Goal: Task Accomplishment & Management: Manage account settings

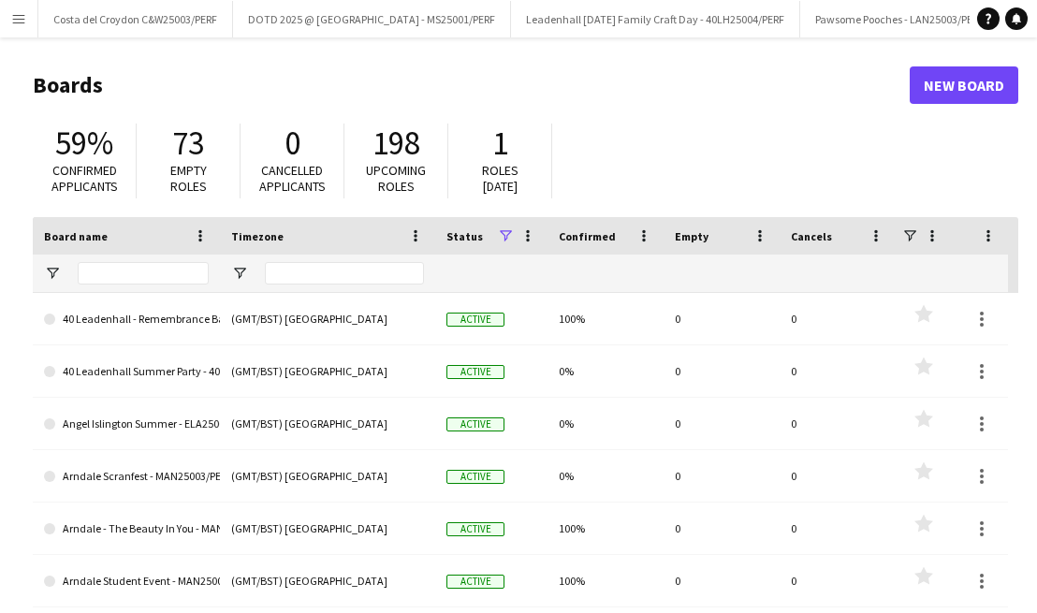
click at [16, 11] on app-icon "Menu" at bounding box center [18, 18] width 15 height 15
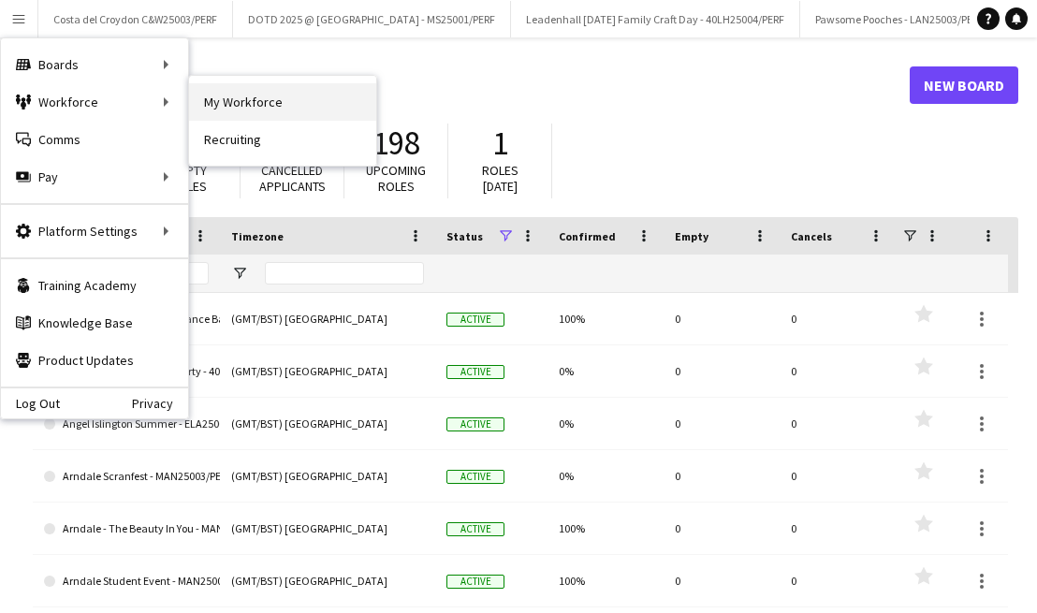
click at [289, 98] on link "My Workforce" at bounding box center [282, 101] width 187 height 37
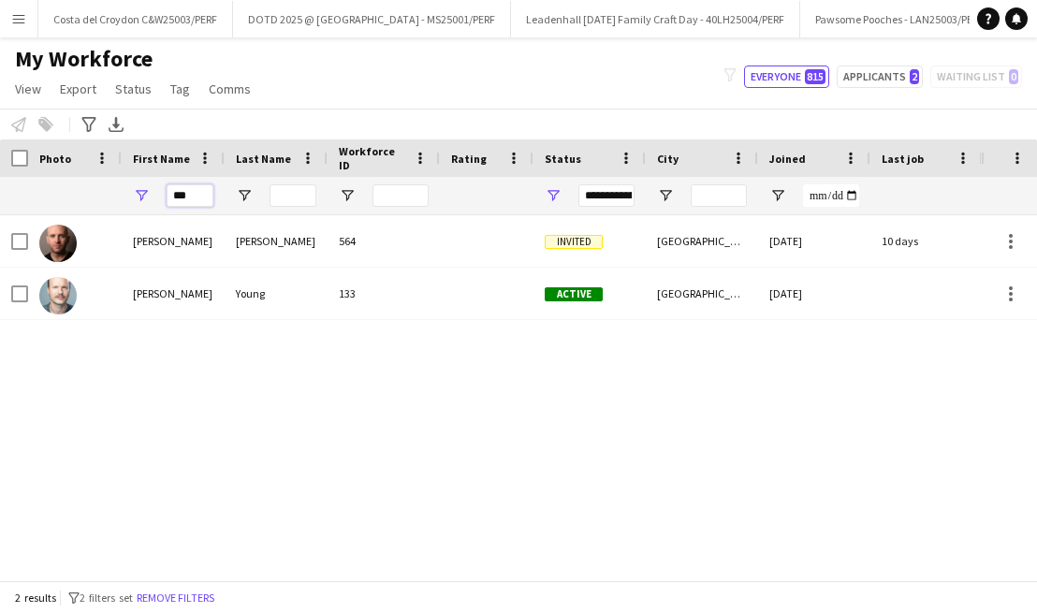
click at [191, 192] on input "***" at bounding box center [190, 195] width 47 height 22
type input "*"
type input "****"
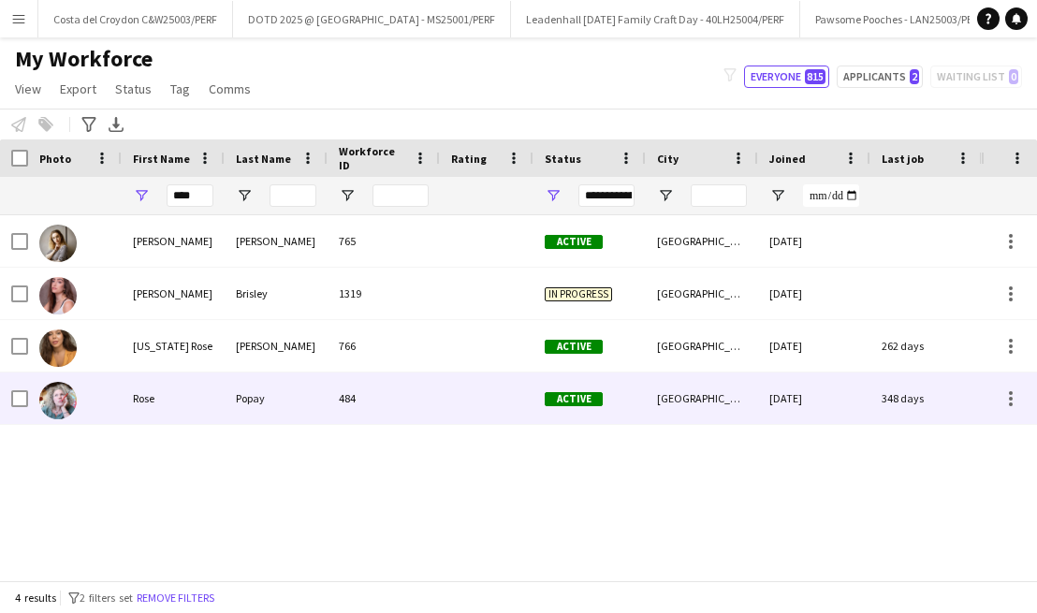
click at [268, 384] on div "Popay" at bounding box center [276, 398] width 103 height 51
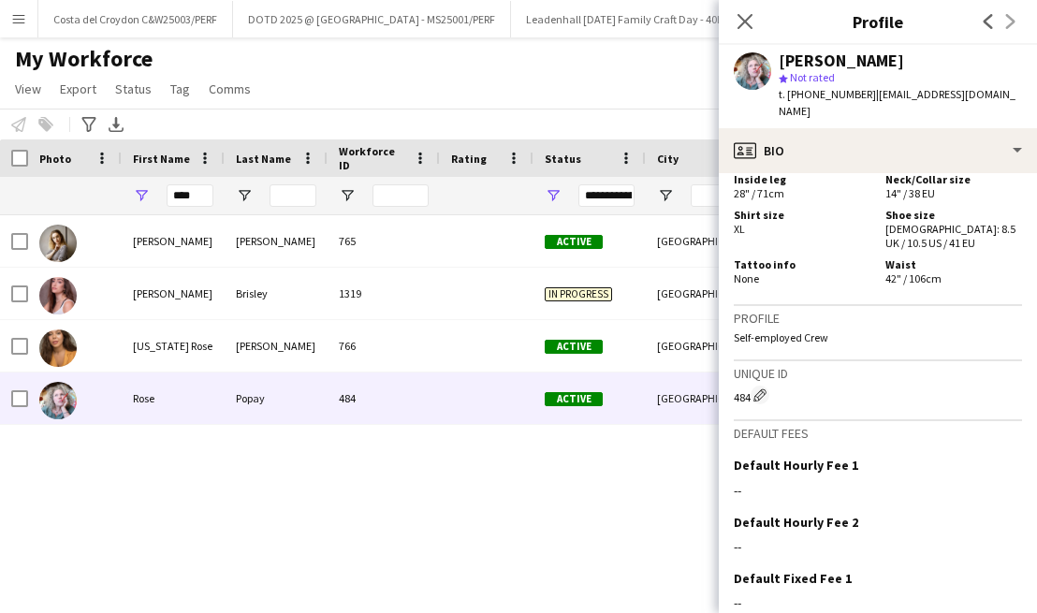
scroll to position [1402, 0]
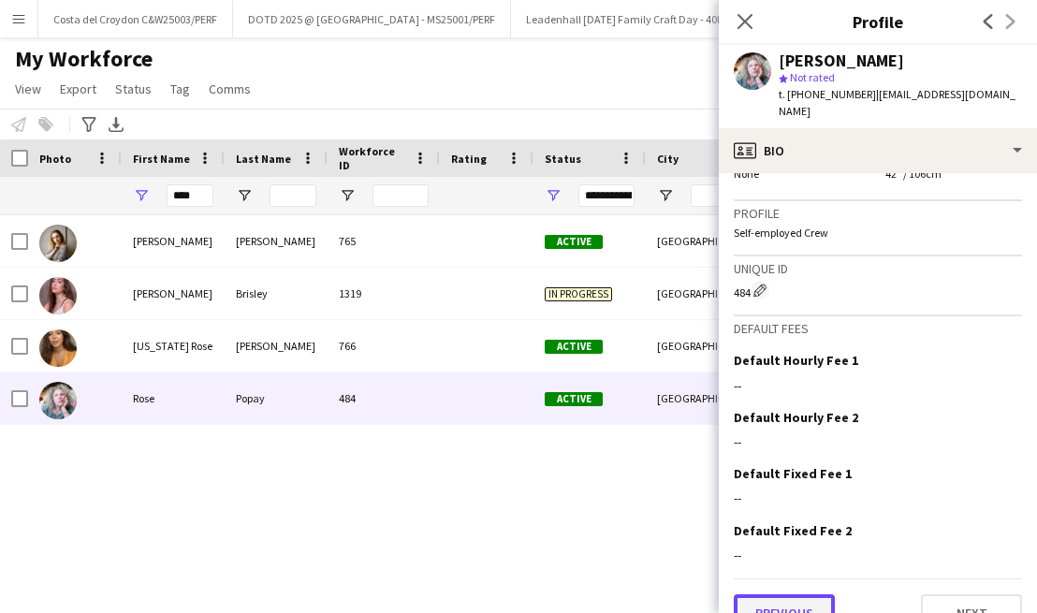
click at [803, 594] on button "Previous" at bounding box center [784, 612] width 101 height 37
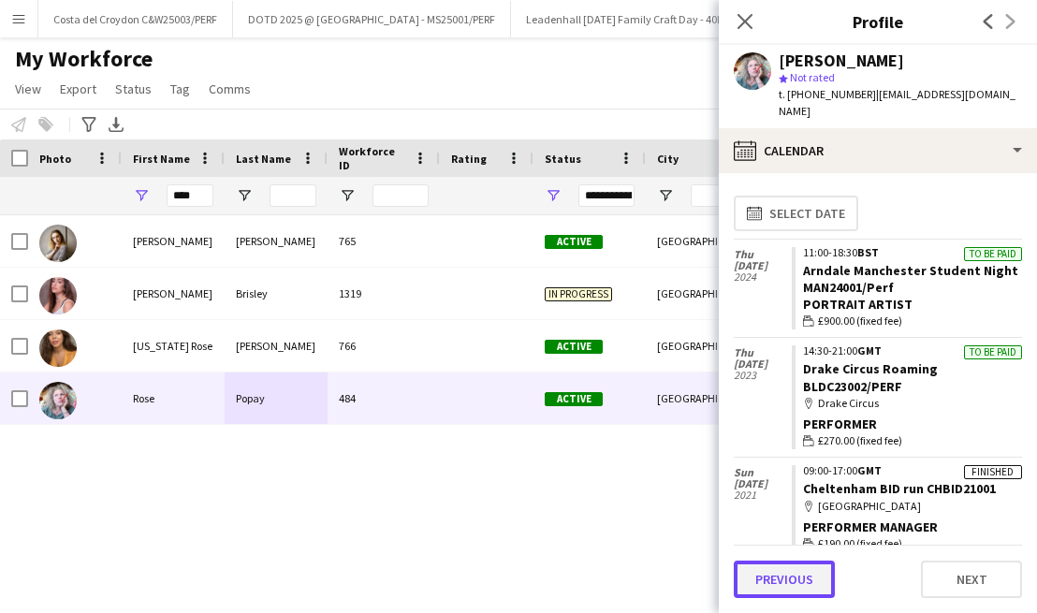
click at [803, 575] on button "Previous" at bounding box center [784, 579] width 101 height 37
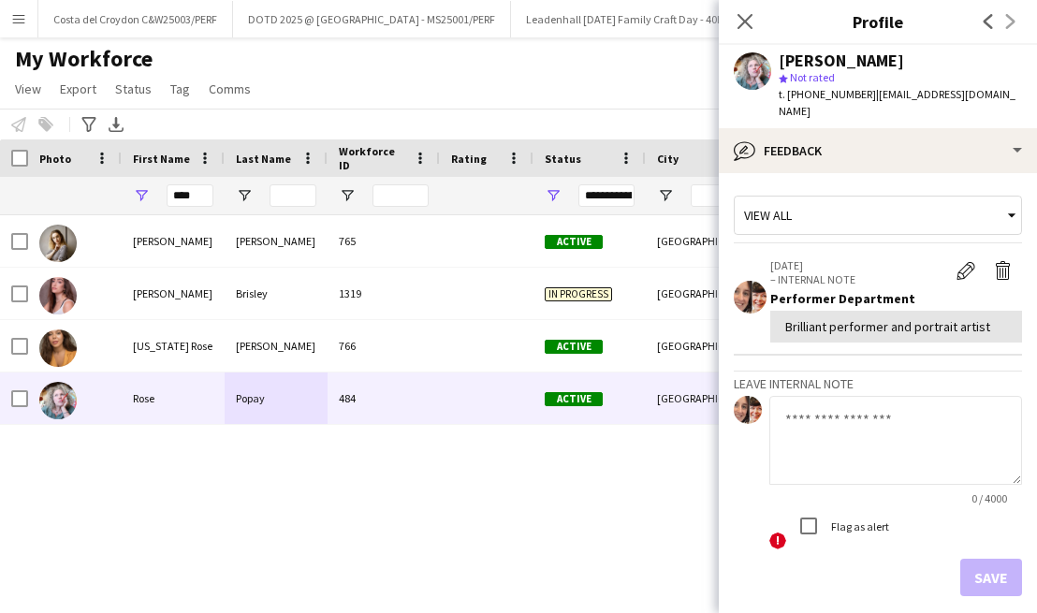
click at [995, 562] on div "Save" at bounding box center [878, 577] width 288 height 37
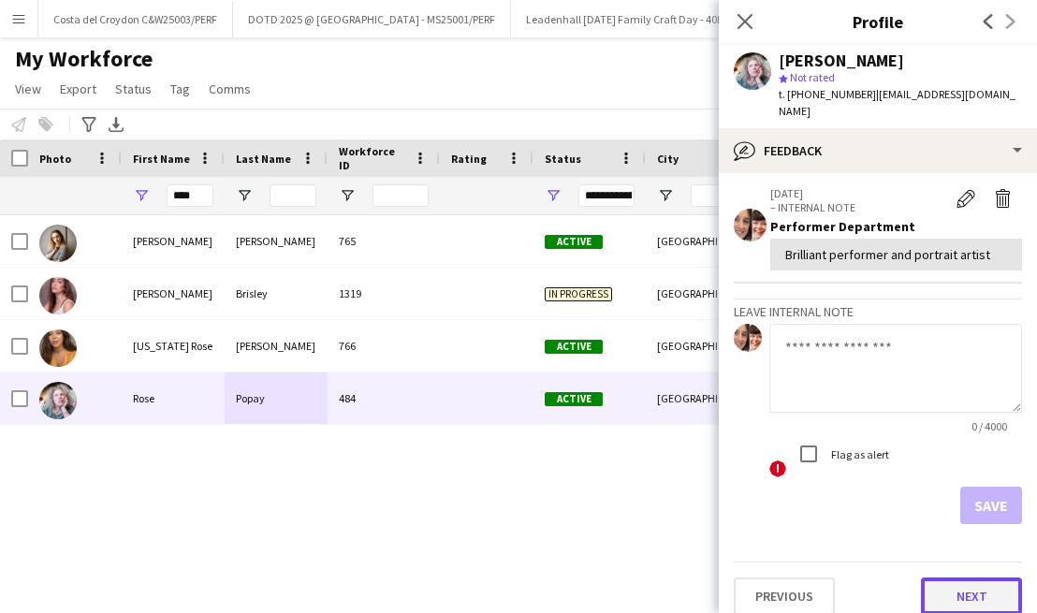
click at [973, 578] on button "Next" at bounding box center [971, 596] width 101 height 37
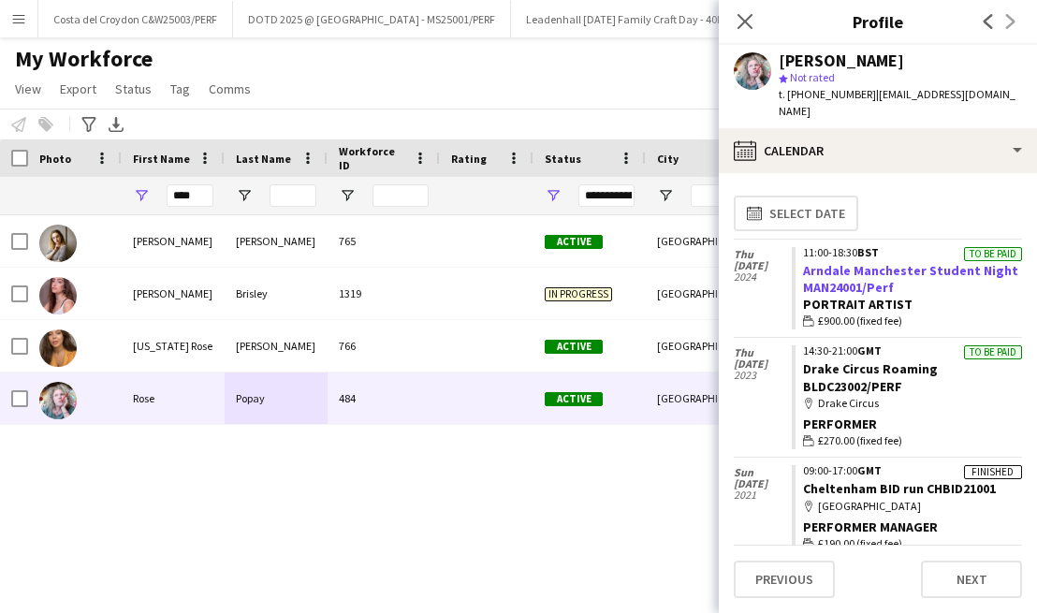
click at [865, 268] on link "Arndale Manchester Student Night MAN24001/Perf" at bounding box center [910, 279] width 215 height 34
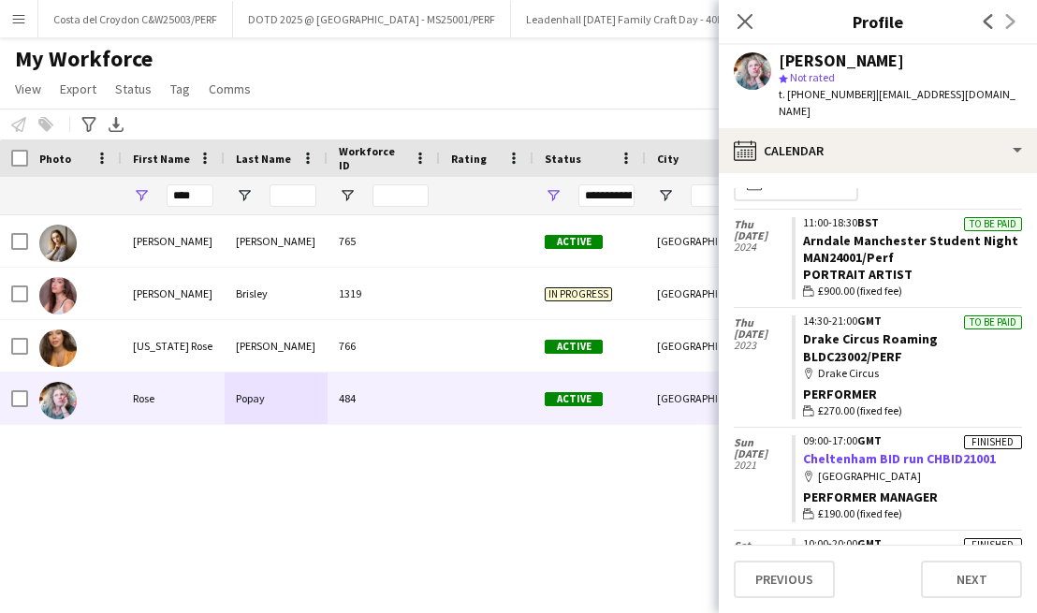
scroll to position [0, 0]
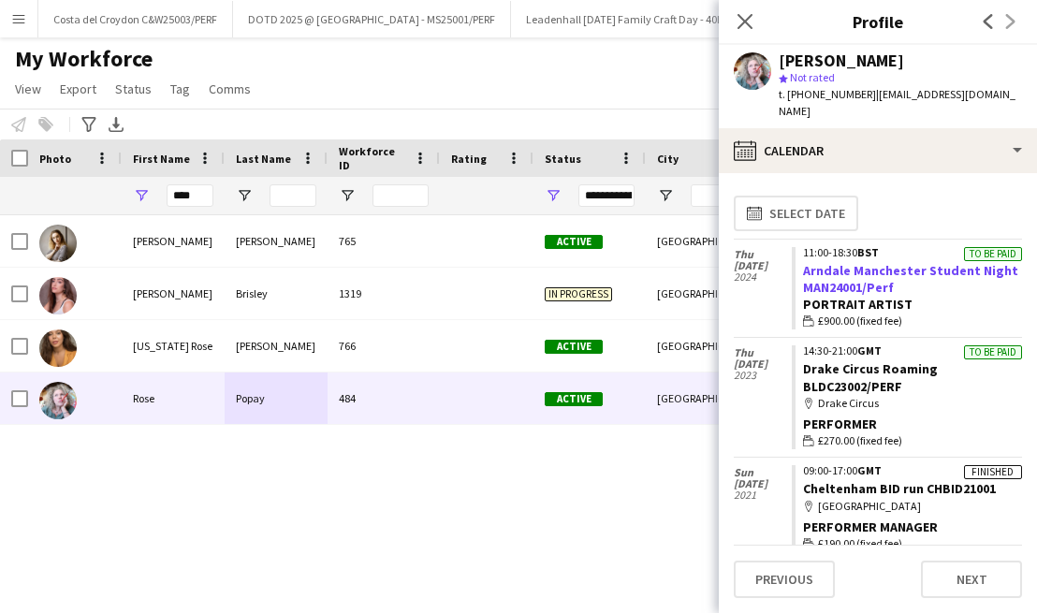
click at [869, 262] on link "Arndale Manchester Student Night MAN24001/Perf" at bounding box center [910, 279] width 215 height 34
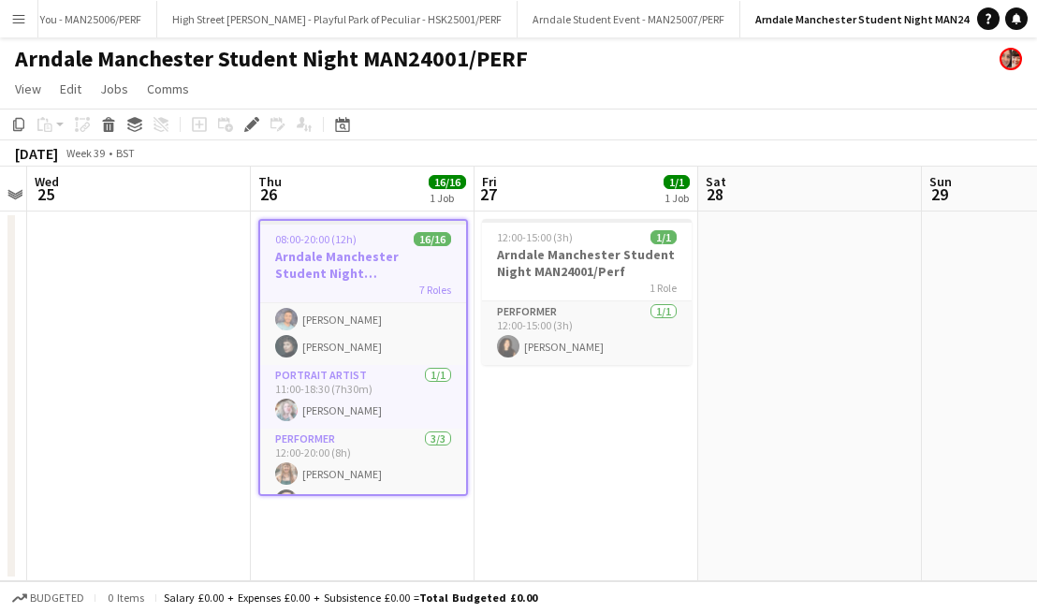
scroll to position [499, 0]
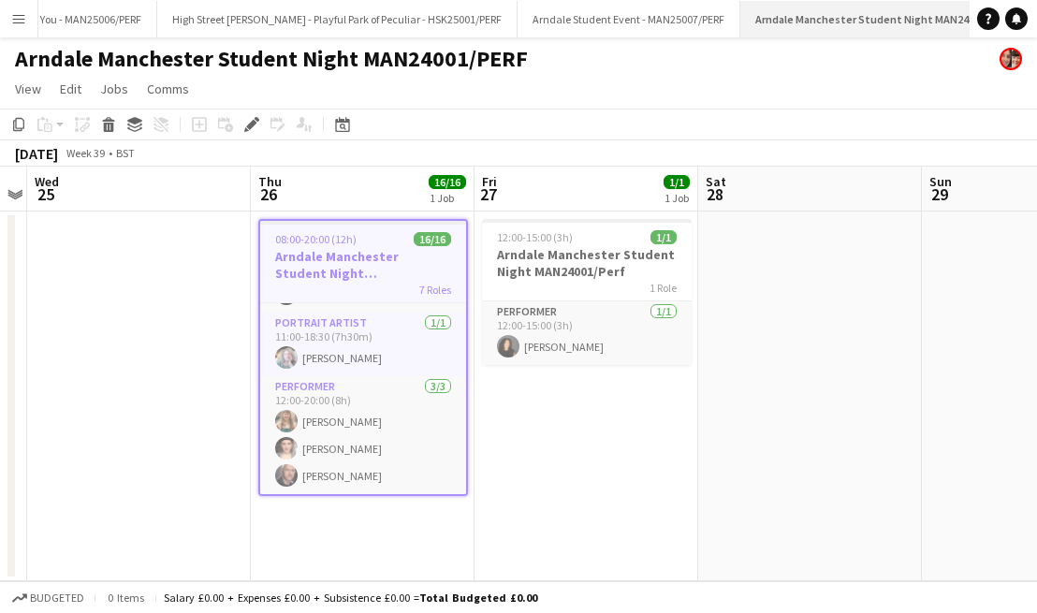
click at [1017, 8] on app-icon "Close" at bounding box center [1020, 8] width 7 height 7
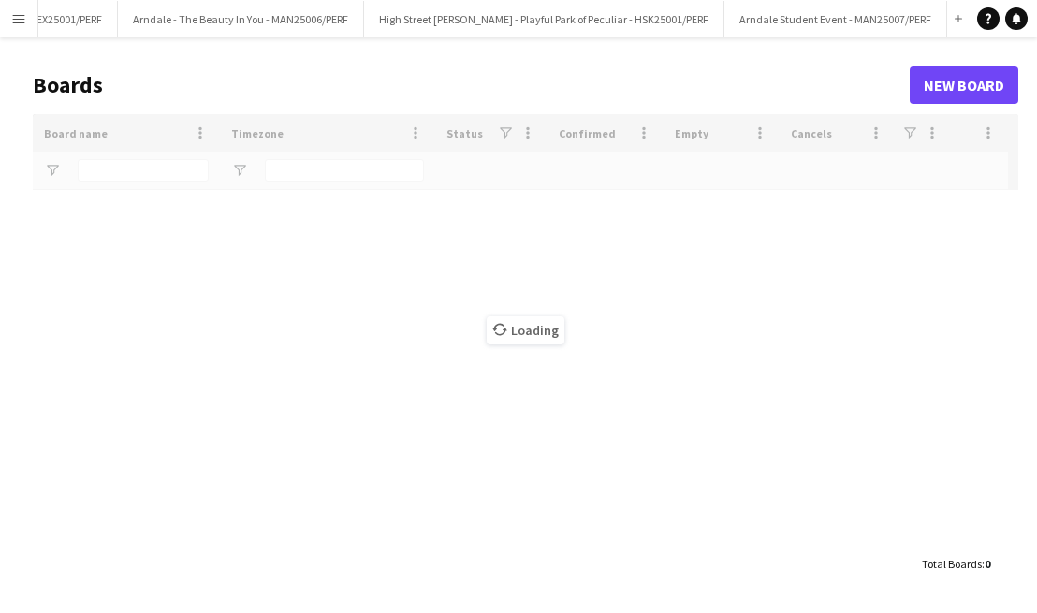
scroll to position [0, 1117]
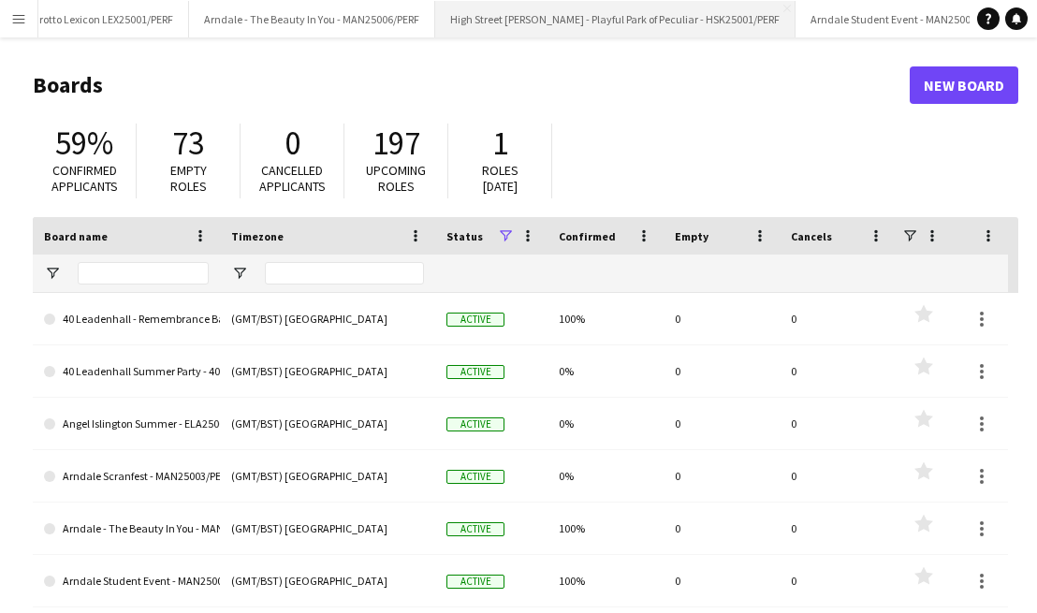
click at [569, 18] on button "High Street Ken - Playful Park of Peculiar - HSK25001/PERF Close" at bounding box center [615, 19] width 360 height 37
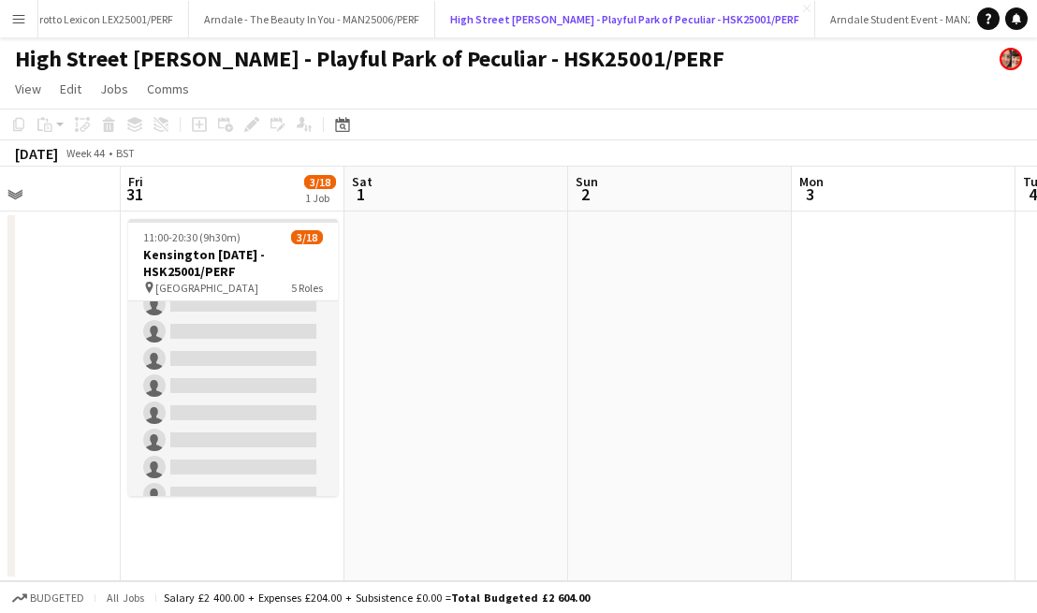
scroll to position [196, 0]
click at [22, 17] on app-icon "Menu" at bounding box center [18, 18] width 15 height 15
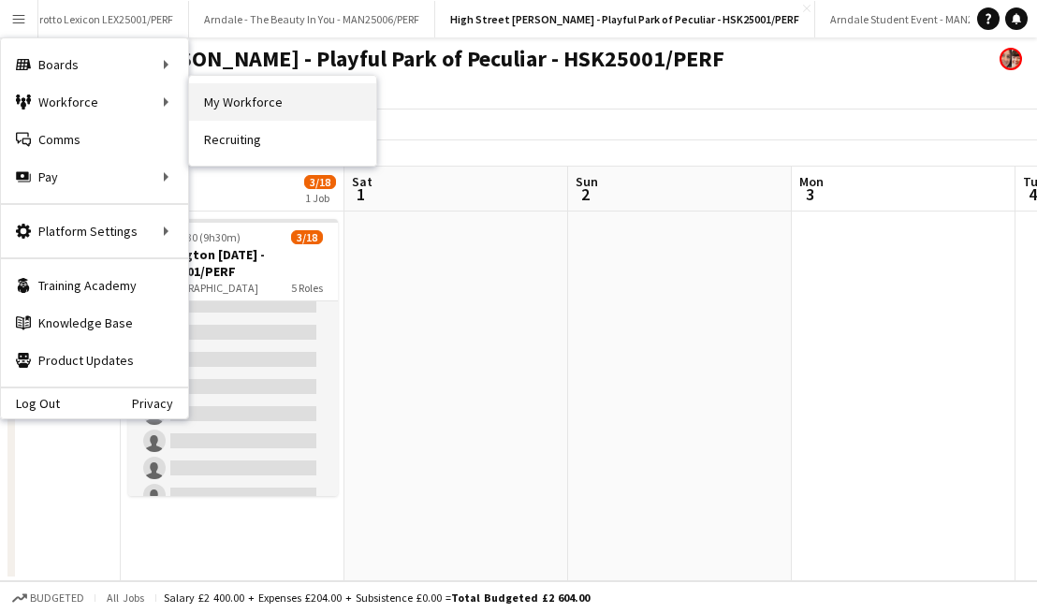
click at [242, 101] on link "My Workforce" at bounding box center [282, 101] width 187 height 37
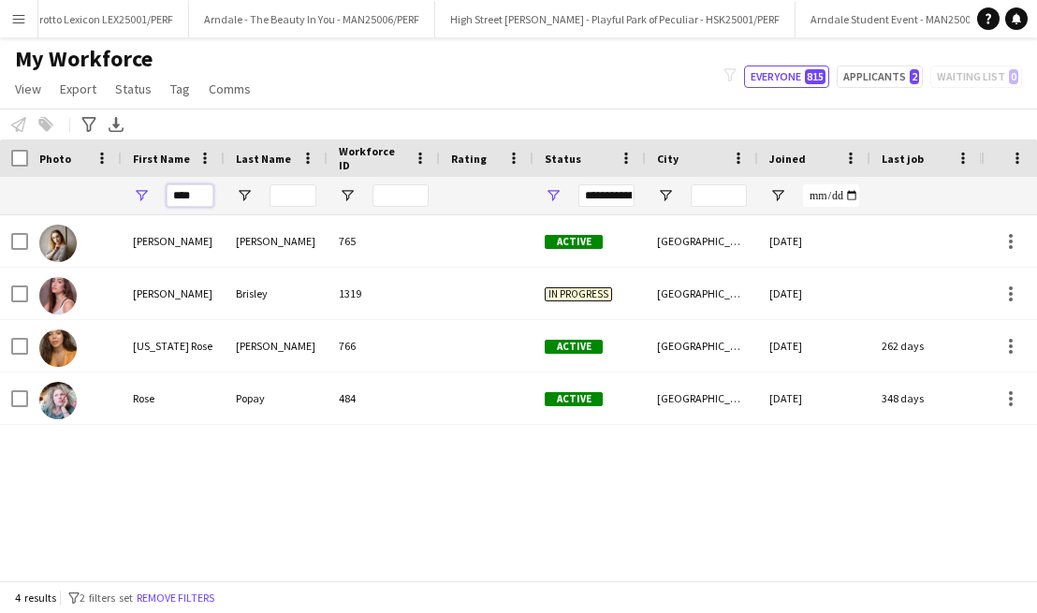
click at [195, 192] on input "****" at bounding box center [190, 195] width 47 height 22
type input "*"
type input "***"
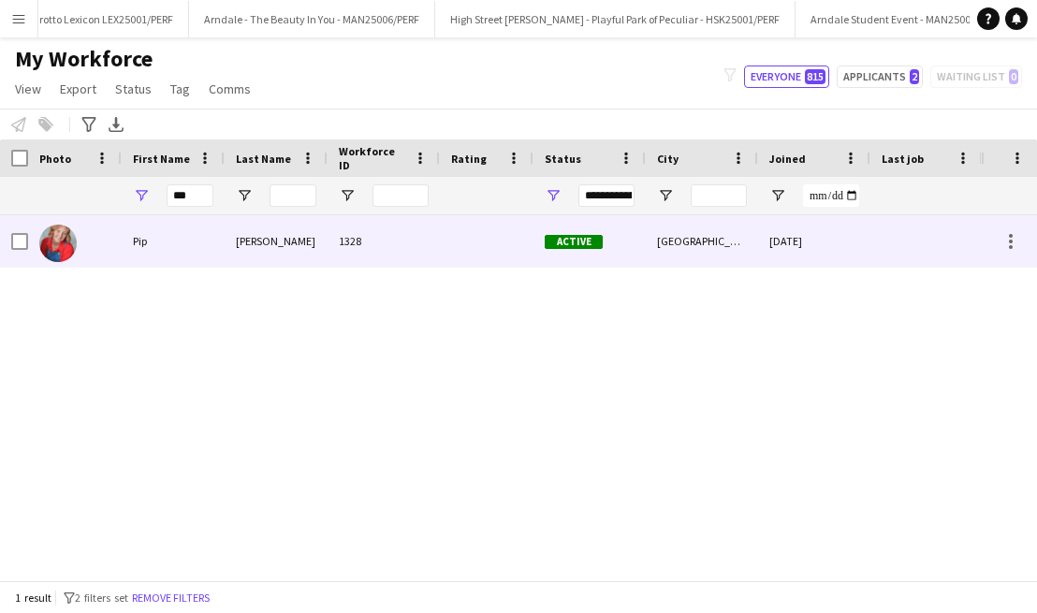
click at [202, 255] on div "Pip" at bounding box center [173, 240] width 103 height 51
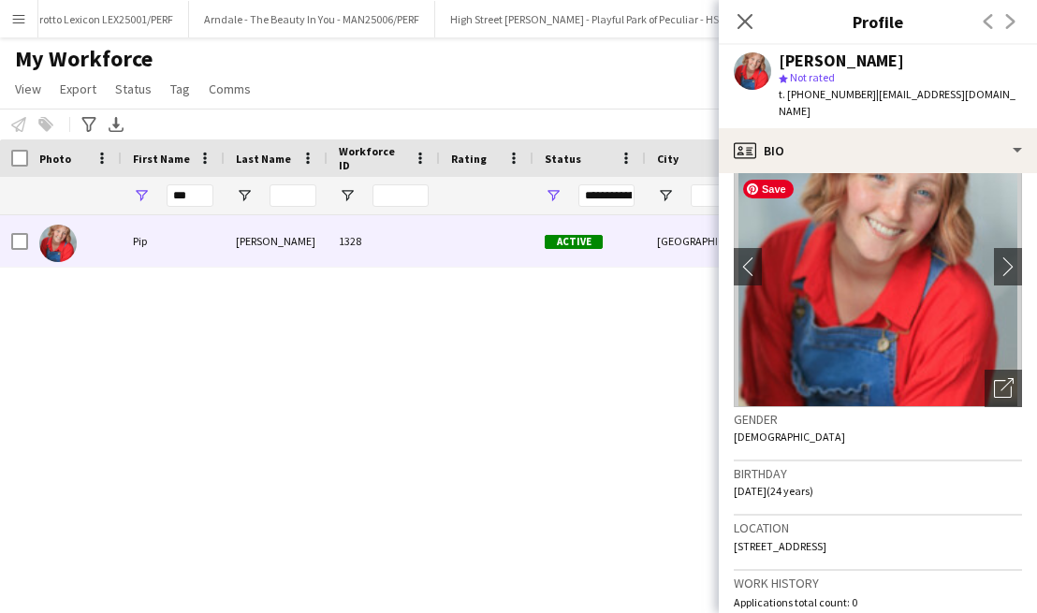
scroll to position [63, 0]
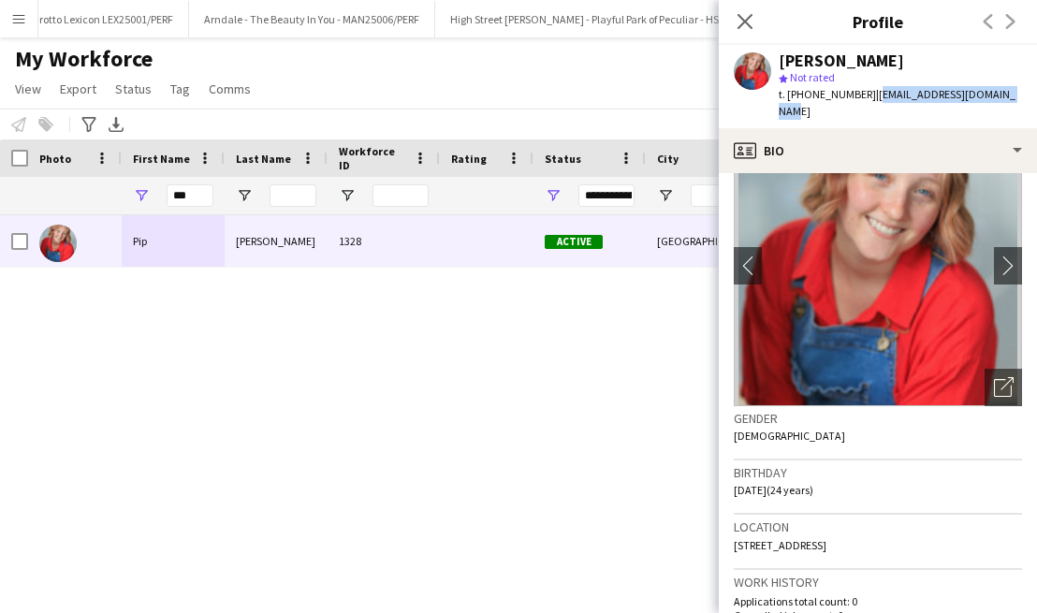
drag, startPoint x: 871, startPoint y: 93, endPoint x: 1006, endPoint y: 88, distance: 135.8
click at [1006, 88] on div "Pip Simpson star Not rated t. +447768769329 | misspipsimpson@icloud.com" at bounding box center [878, 86] width 318 height 83
copy span "misspipsimpson@icloud.com"
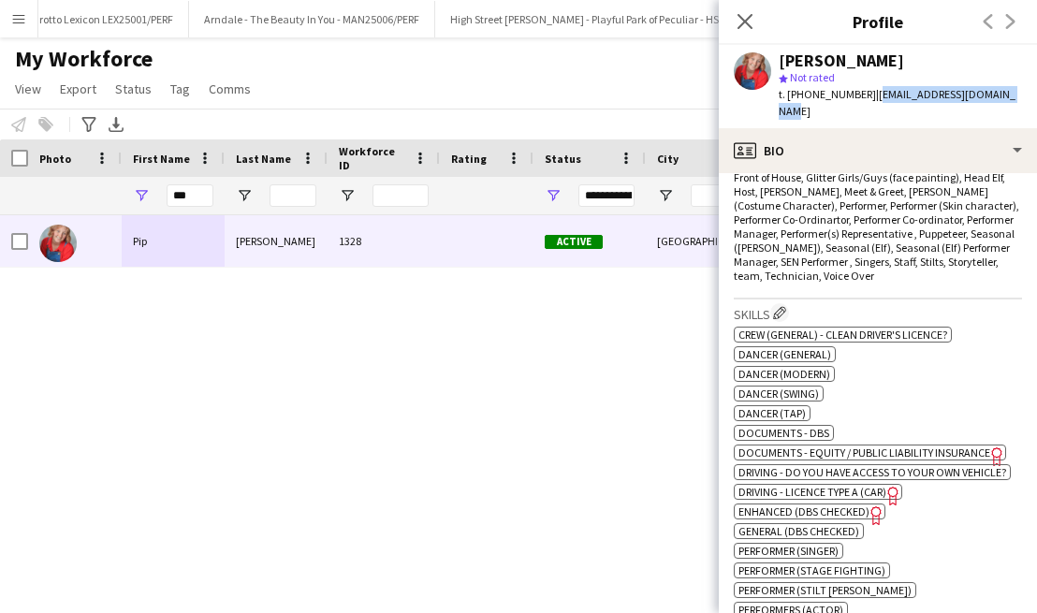
scroll to position [575, 0]
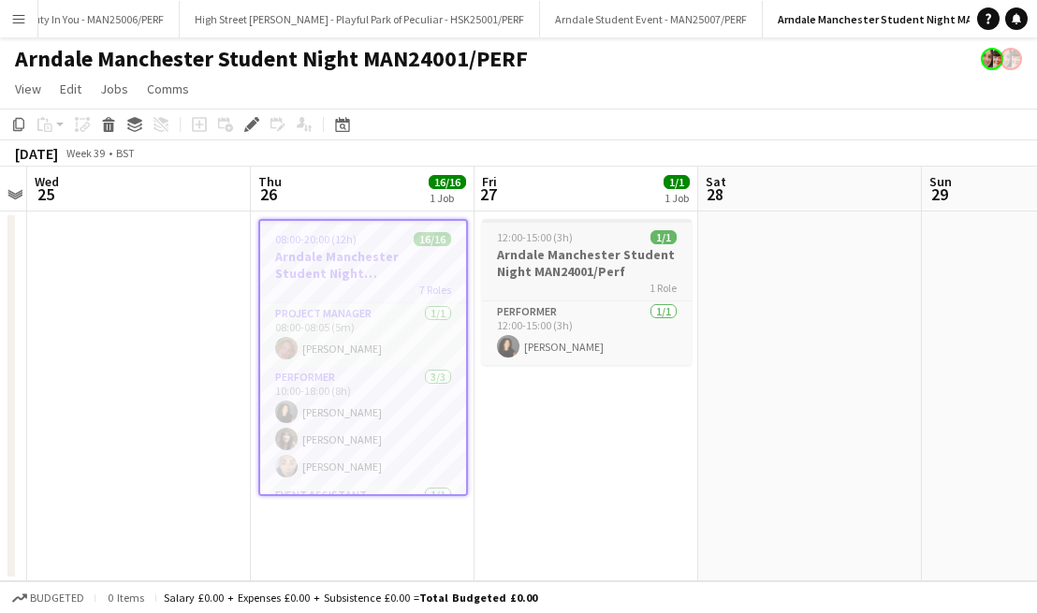
click at [550, 259] on h3 "Arndale Manchester Student Night MAN24001/Perf" at bounding box center [587, 263] width 210 height 34
